Goal: Complete application form: Complete application form

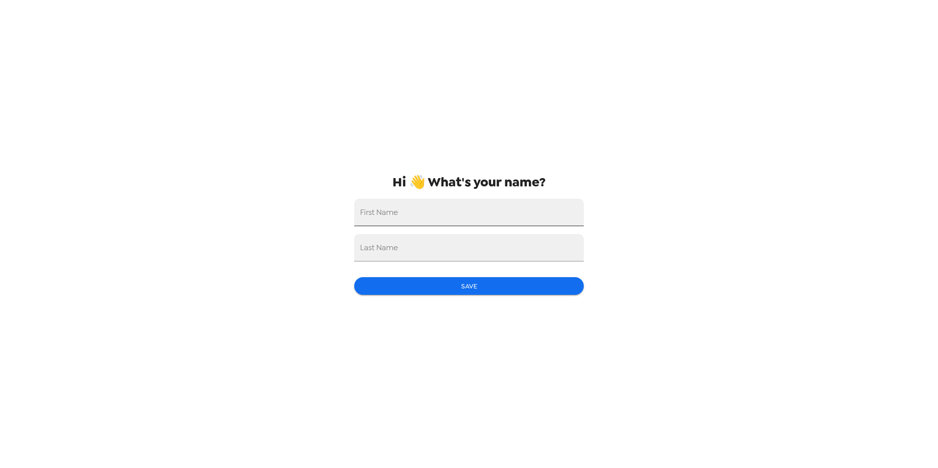
click at [393, 208] on div "First Name" at bounding box center [469, 212] width 230 height 27
click at [422, 218] on input "First Name" at bounding box center [469, 212] width 230 height 27
type input "[PERSON_NAME]"
click at [367, 253] on div "Last Name" at bounding box center [469, 247] width 230 height 27
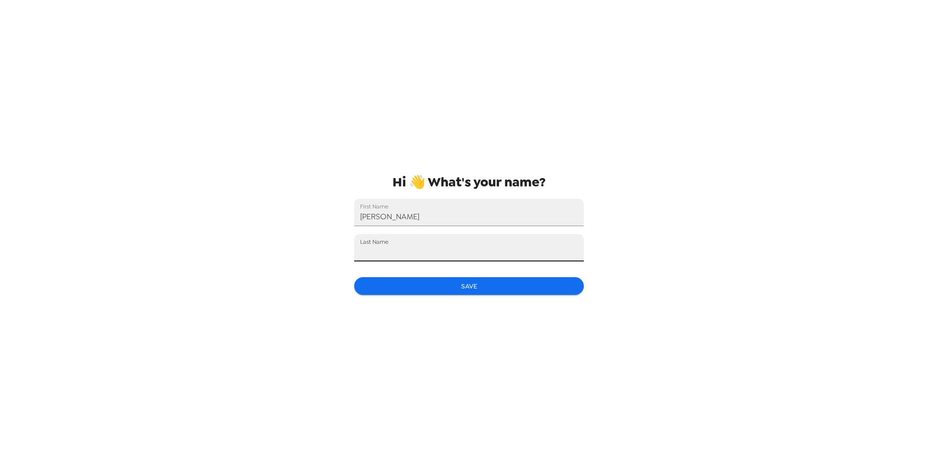
click at [367, 253] on input "Last Name" at bounding box center [469, 247] width 230 height 27
type input "Bigsby"
click at [493, 288] on button "Save" at bounding box center [469, 286] width 230 height 18
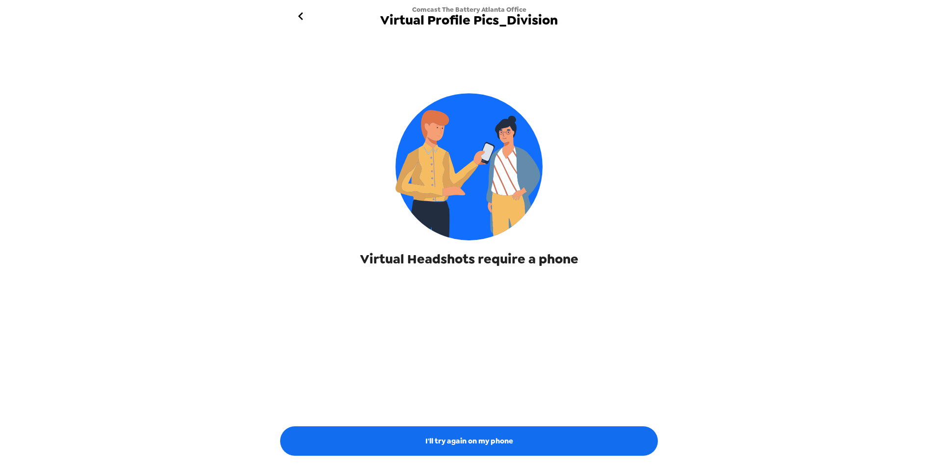
click at [547, 262] on span "Virtual Headshots require a phone" at bounding box center [469, 259] width 218 height 18
click at [473, 214] on img at bounding box center [468, 166] width 147 height 147
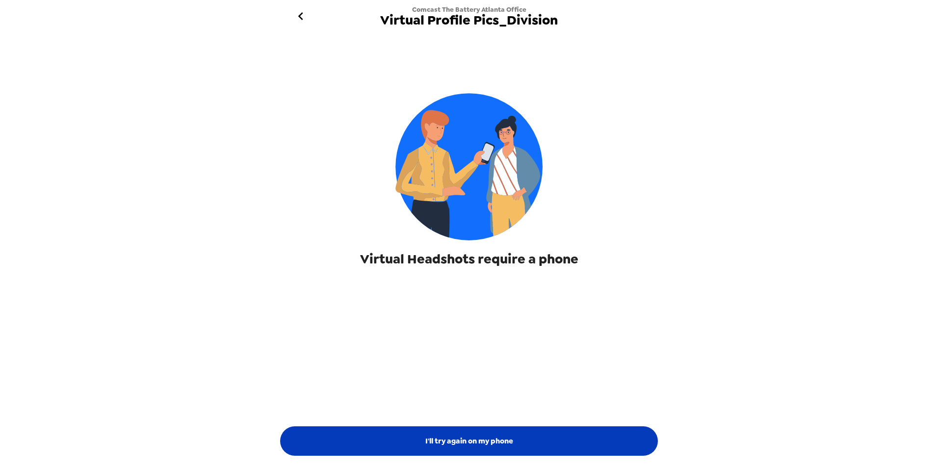
click at [501, 445] on button "I'll try again on my phone" at bounding box center [469, 440] width 378 height 29
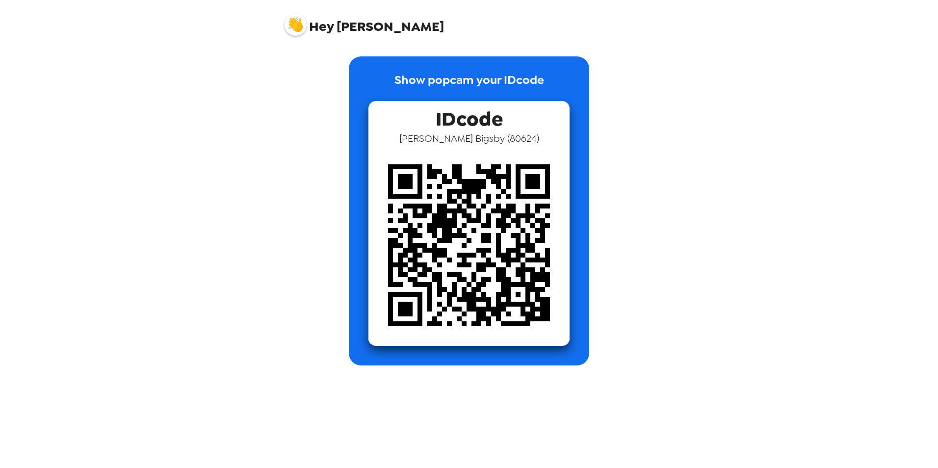
click at [752, 242] on div "Hey [PERSON_NAME] Show popcam your IDcode IDcode [PERSON_NAME] ( 80624 )" at bounding box center [469, 234] width 938 height 468
